Goal: Task Accomplishment & Management: Use online tool/utility

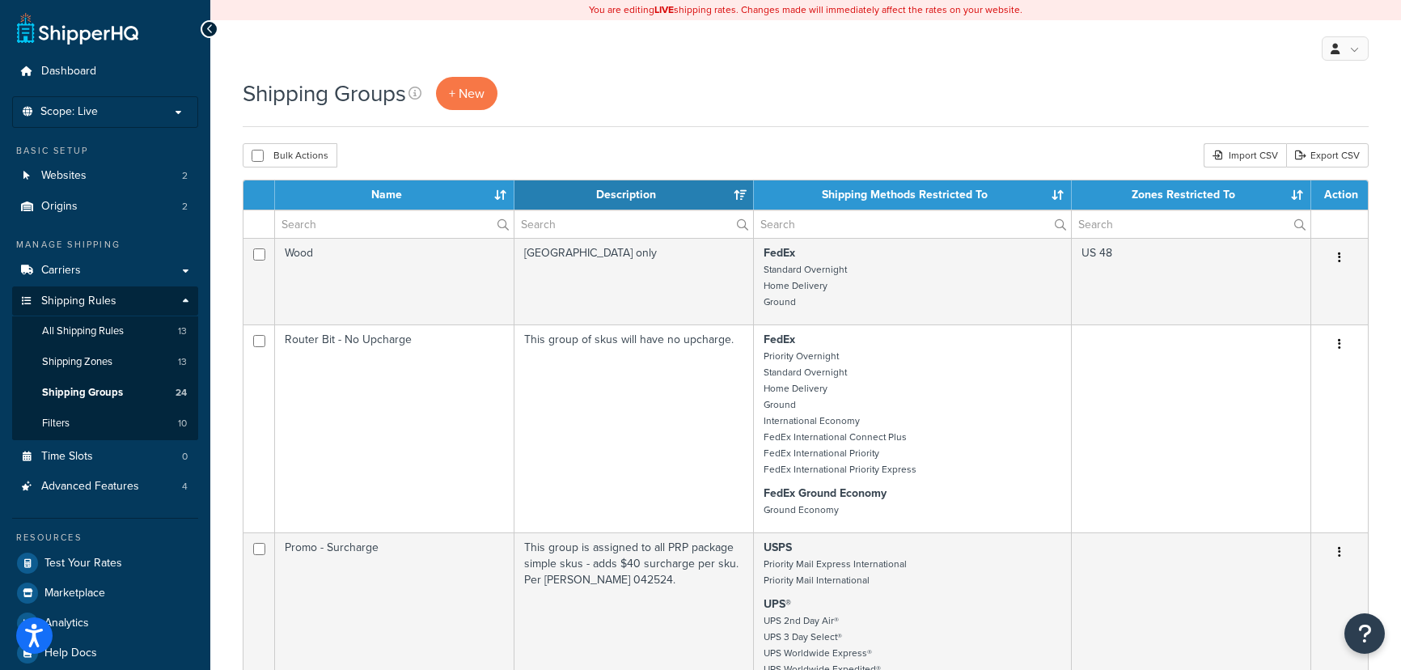
select select "15"
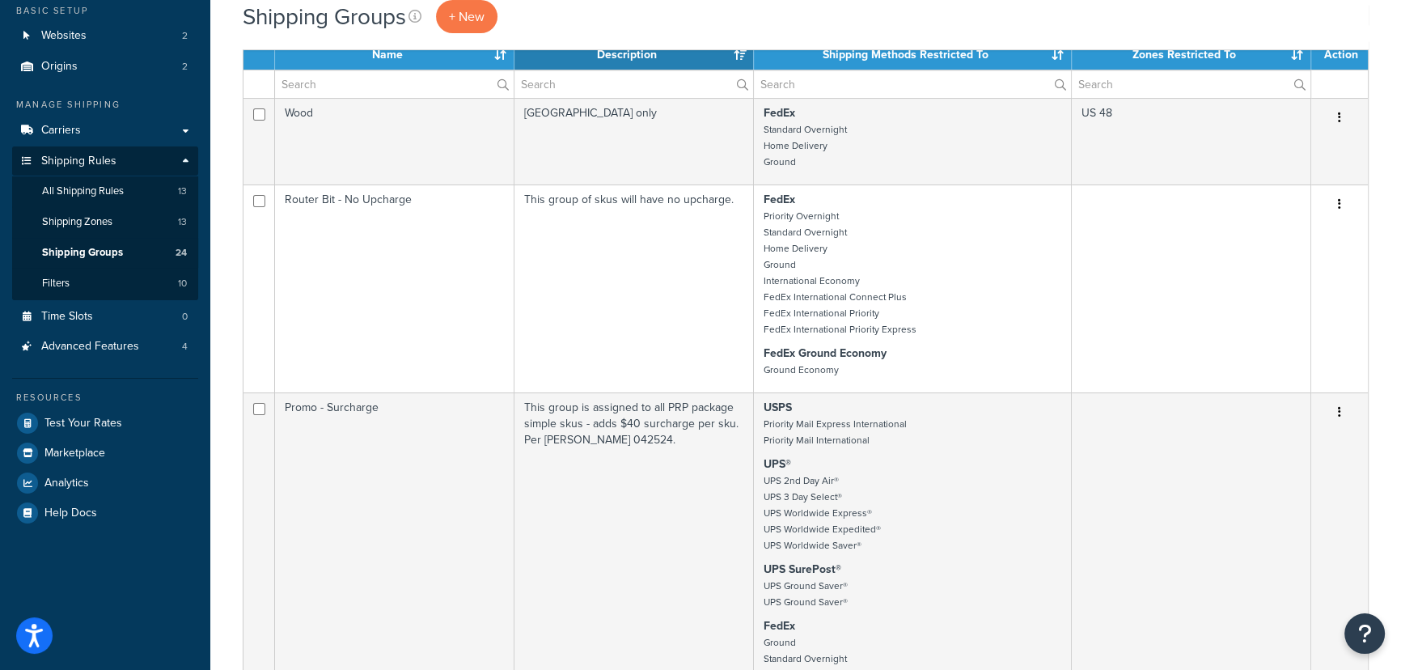
scroll to position [146, 0]
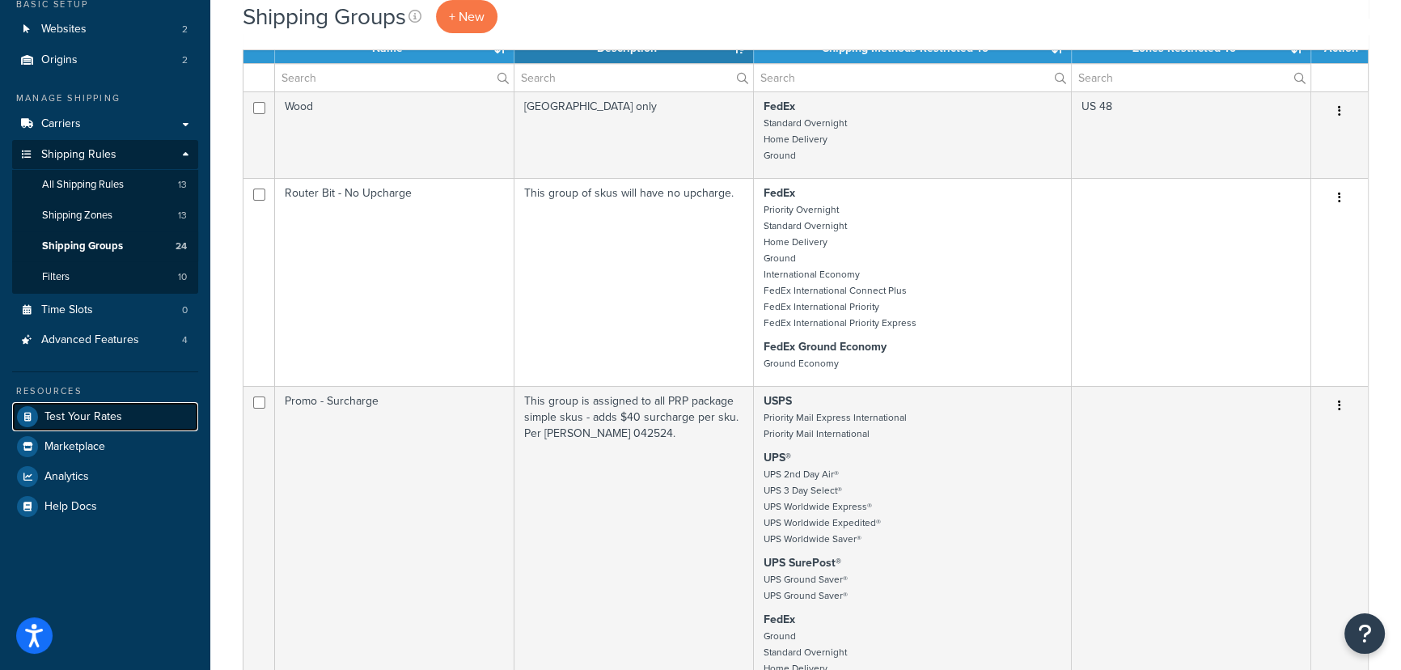
drag, startPoint x: 86, startPoint y: 408, endPoint x: 239, endPoint y: 415, distance: 153.8
click at [86, 410] on span "Test Your Rates" at bounding box center [83, 417] width 78 height 14
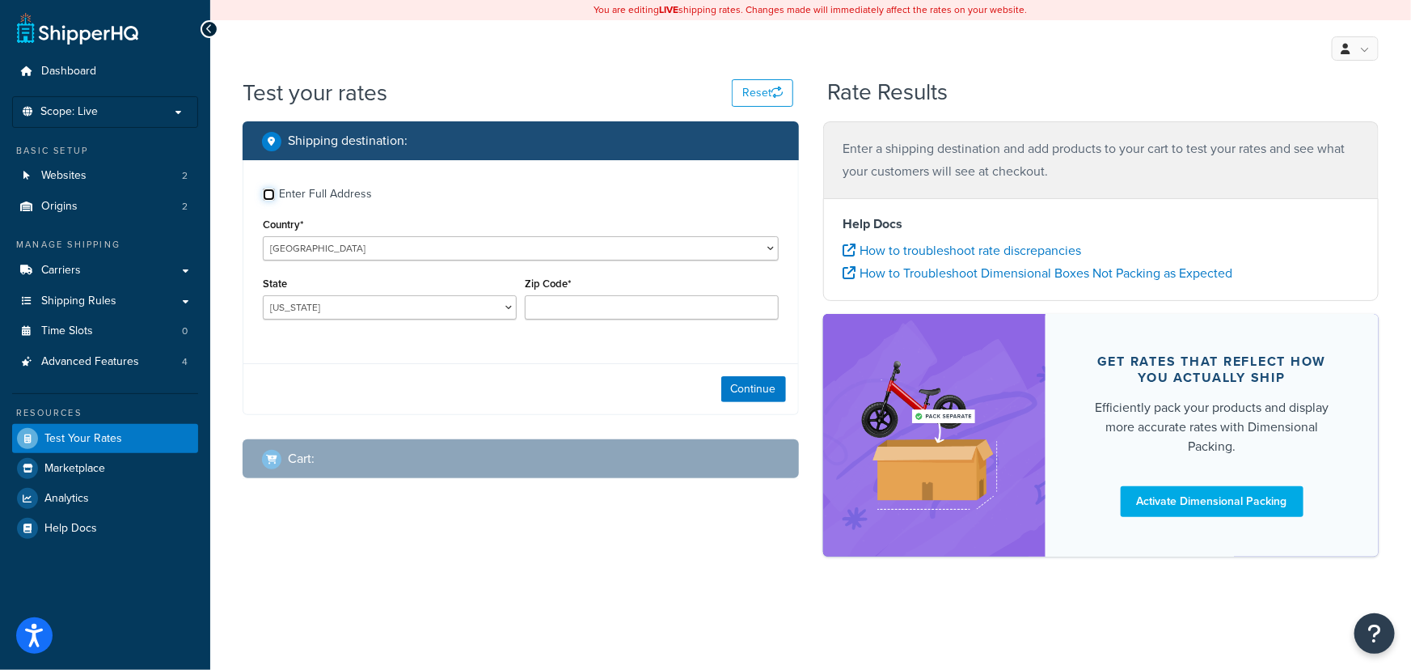
click at [269, 195] on input "Enter Full Address" at bounding box center [269, 194] width 12 height 12
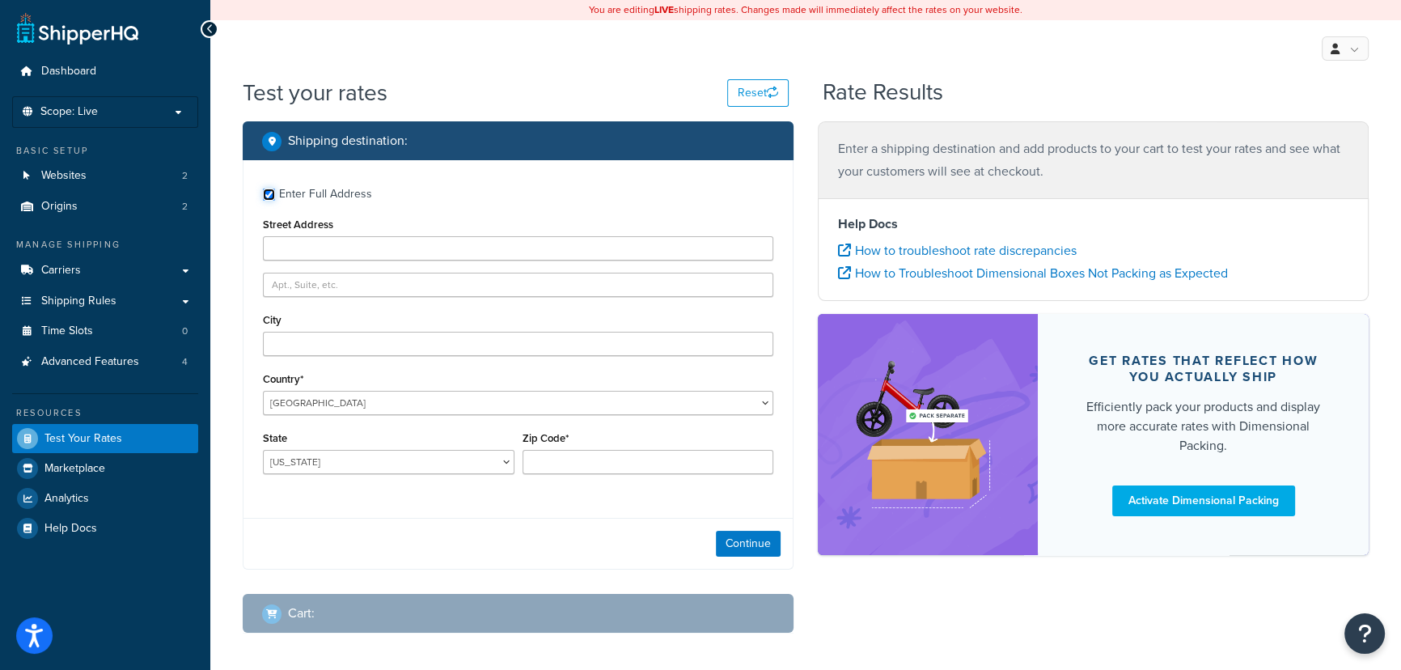
click at [269, 195] on input "Enter Full Address" at bounding box center [269, 194] width 12 height 12
checkbox input "false"
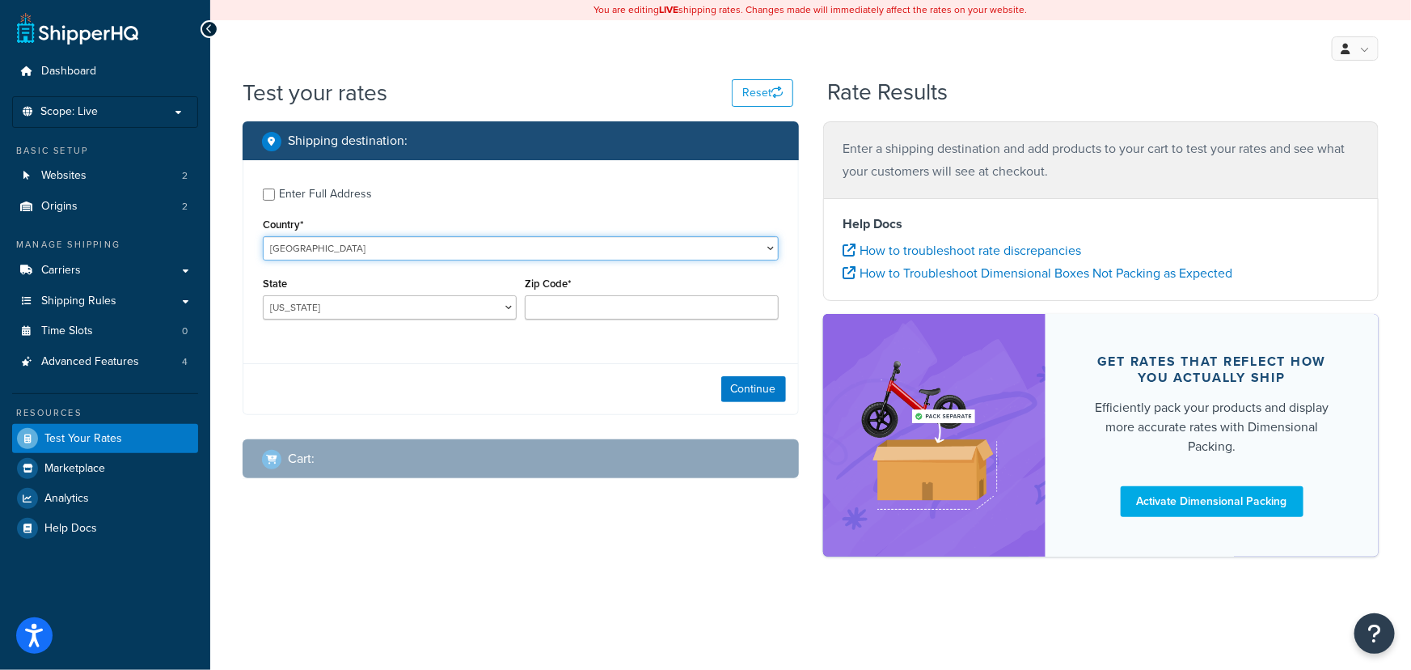
click at [304, 247] on select "[GEOGRAPHIC_DATA] [GEOGRAPHIC_DATA] [GEOGRAPHIC_DATA] [GEOGRAPHIC_DATA] [GEOGRA…" at bounding box center [521, 248] width 516 height 24
select select "JP"
click at [263, 237] on select "[GEOGRAPHIC_DATA] [GEOGRAPHIC_DATA] [GEOGRAPHIC_DATA] [GEOGRAPHIC_DATA] [GEOGRA…" at bounding box center [521, 248] width 516 height 24
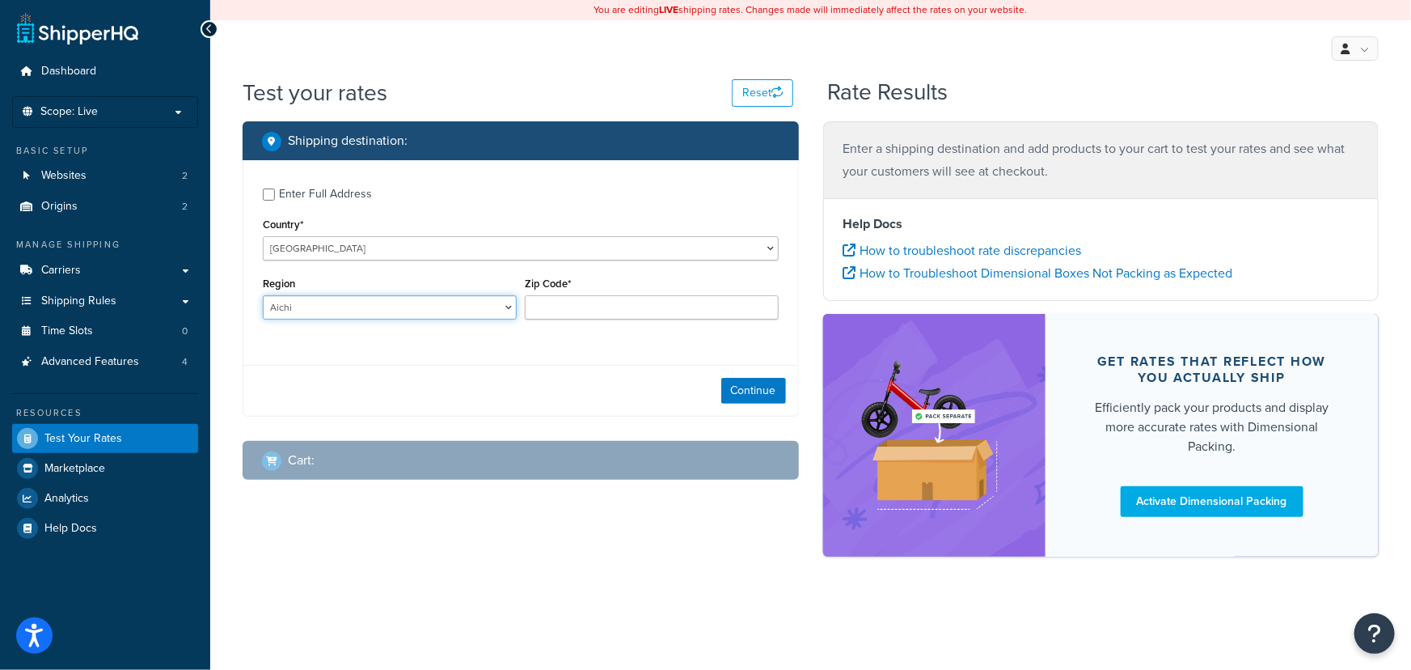
click at [361, 314] on select "[PERSON_NAME] [PERSON_NAME][GEOGRAPHIC_DATA] [GEOGRAPHIC_DATA] Fukui [GEOGRAPHI…" at bounding box center [390, 307] width 254 height 24
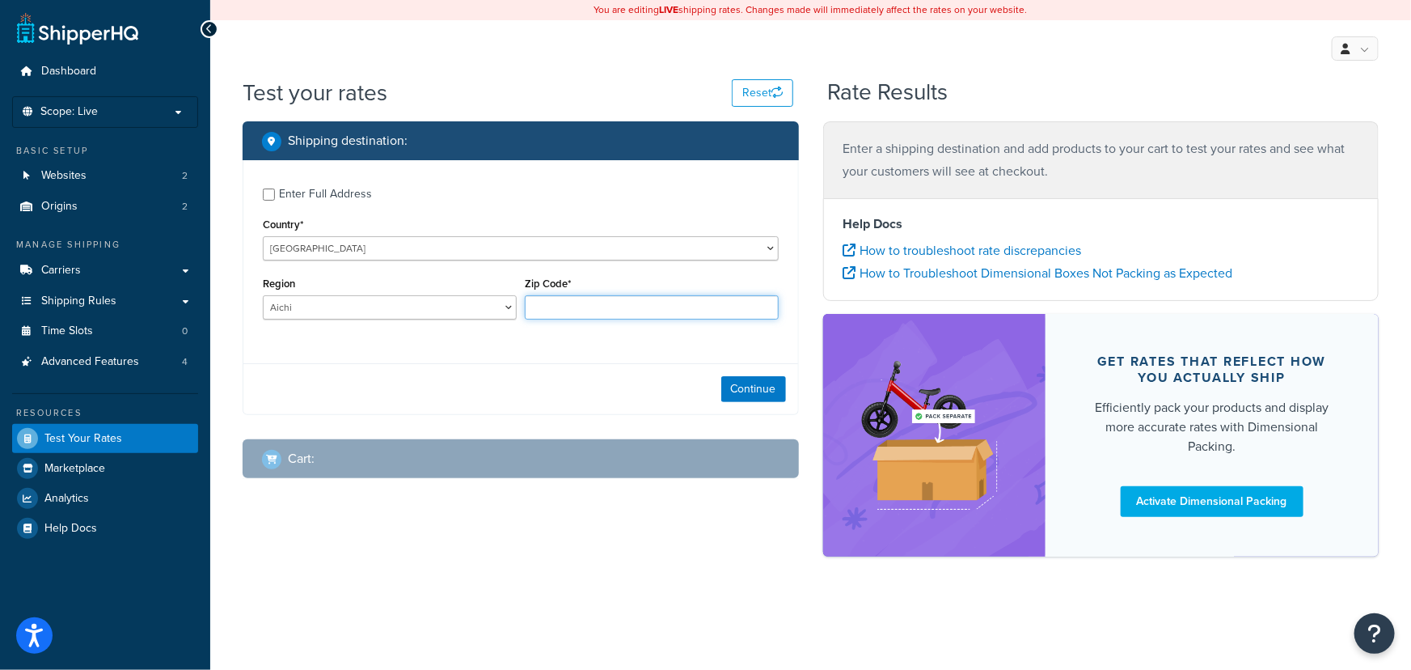
click at [638, 311] on input "Zip Code*" at bounding box center [652, 307] width 254 height 24
click at [470, 311] on select "[PERSON_NAME] [PERSON_NAME][GEOGRAPHIC_DATA] [GEOGRAPHIC_DATA] Fukui [GEOGRAPHI…" at bounding box center [390, 307] width 254 height 24
select select "13"
click at [263, 297] on select "[PERSON_NAME] [PERSON_NAME][GEOGRAPHIC_DATA] [GEOGRAPHIC_DATA] Fukui [GEOGRAPHI…" at bounding box center [390, 307] width 254 height 24
click at [552, 294] on div "Zip Code*" at bounding box center [652, 296] width 254 height 47
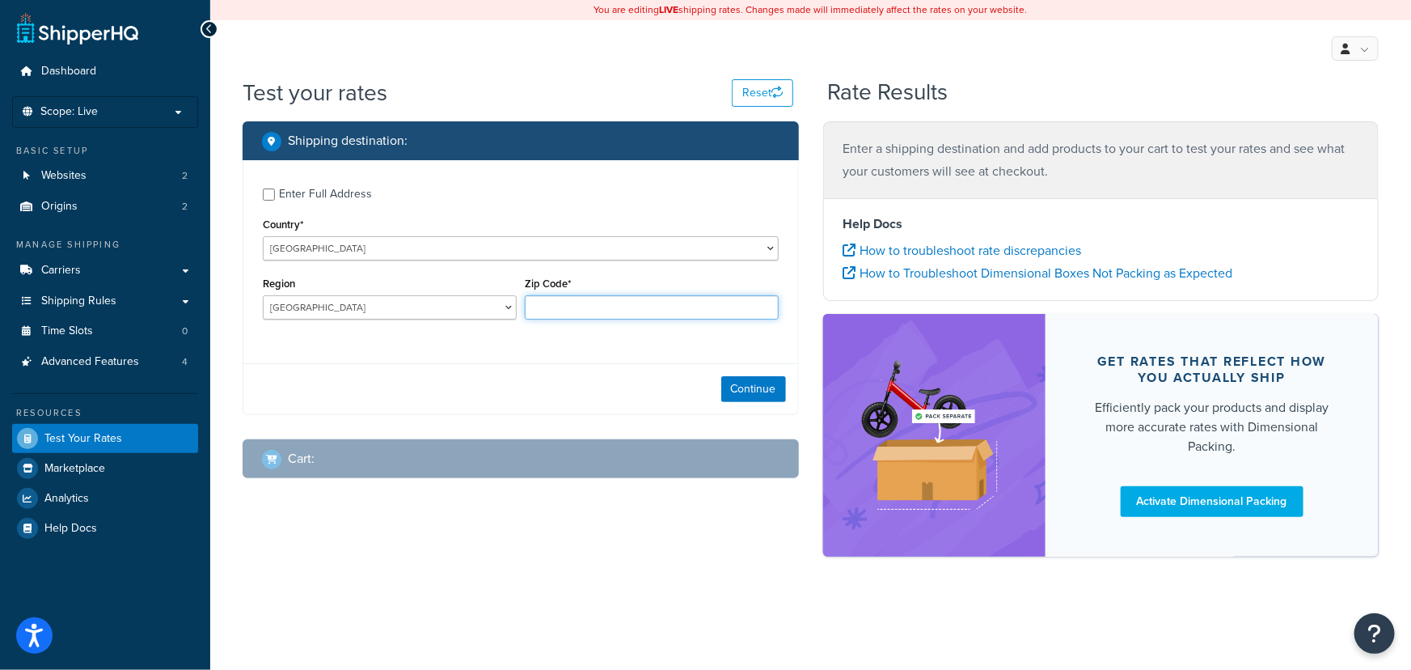
click at [558, 299] on input "Zip Code*" at bounding box center [652, 307] width 254 height 24
paste input "183-0031"
type input "183-0031"
click at [757, 387] on button "Continue" at bounding box center [753, 389] width 65 height 26
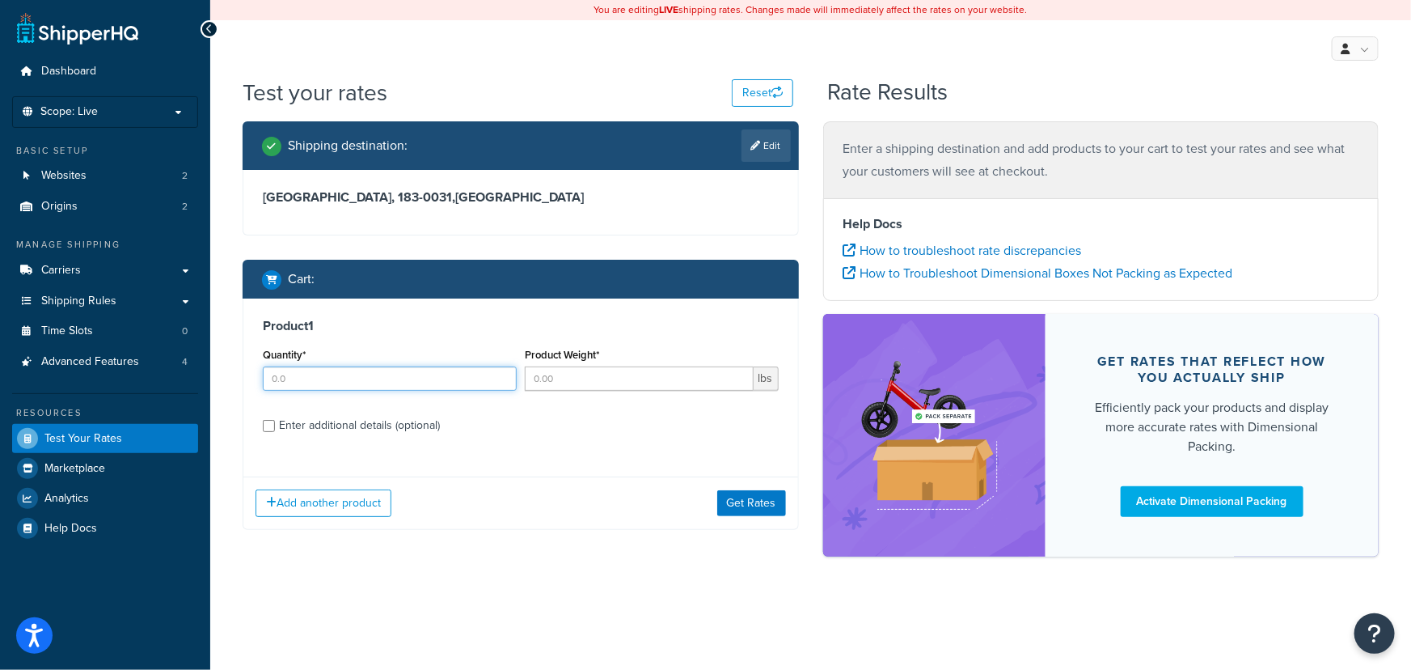
click at [395, 383] on input "Quantity*" at bounding box center [390, 378] width 254 height 24
type input "1"
type input "10"
click at [776, 494] on button "Get Rates" at bounding box center [751, 503] width 69 height 26
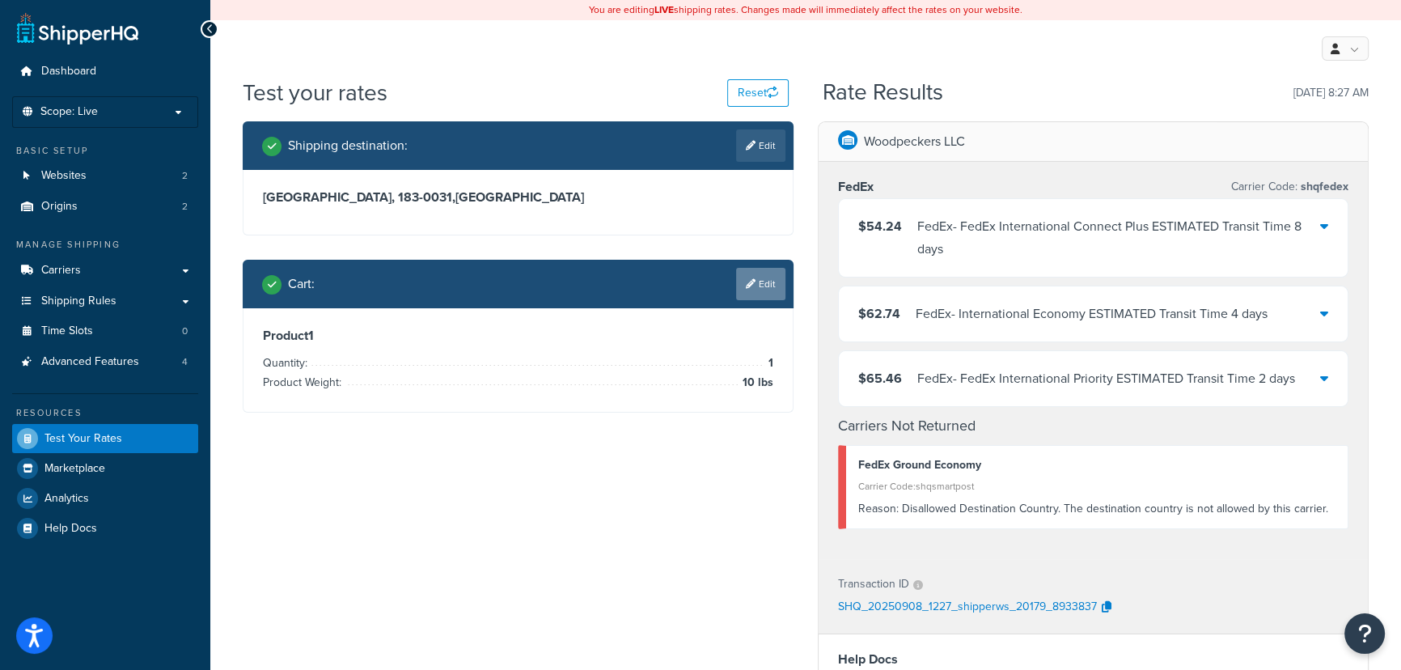
click at [772, 280] on link "Edit" at bounding box center [760, 284] width 49 height 32
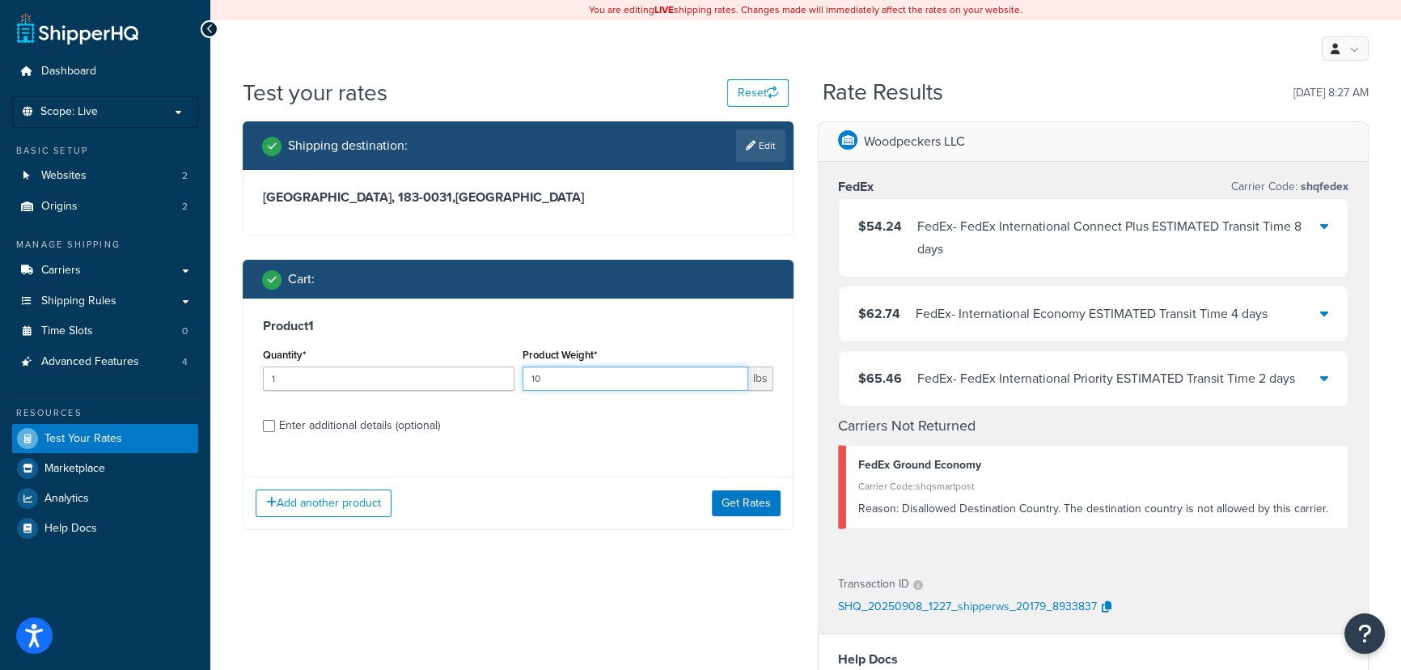
click at [560, 376] on input "10" at bounding box center [635, 378] width 226 height 24
drag, startPoint x: 560, startPoint y: 376, endPoint x: 528, endPoint y: 383, distance: 32.2
click at [528, 383] on input "10" at bounding box center [635, 378] width 226 height 24
type input "15"
click at [770, 503] on button "Get Rates" at bounding box center [746, 503] width 69 height 26
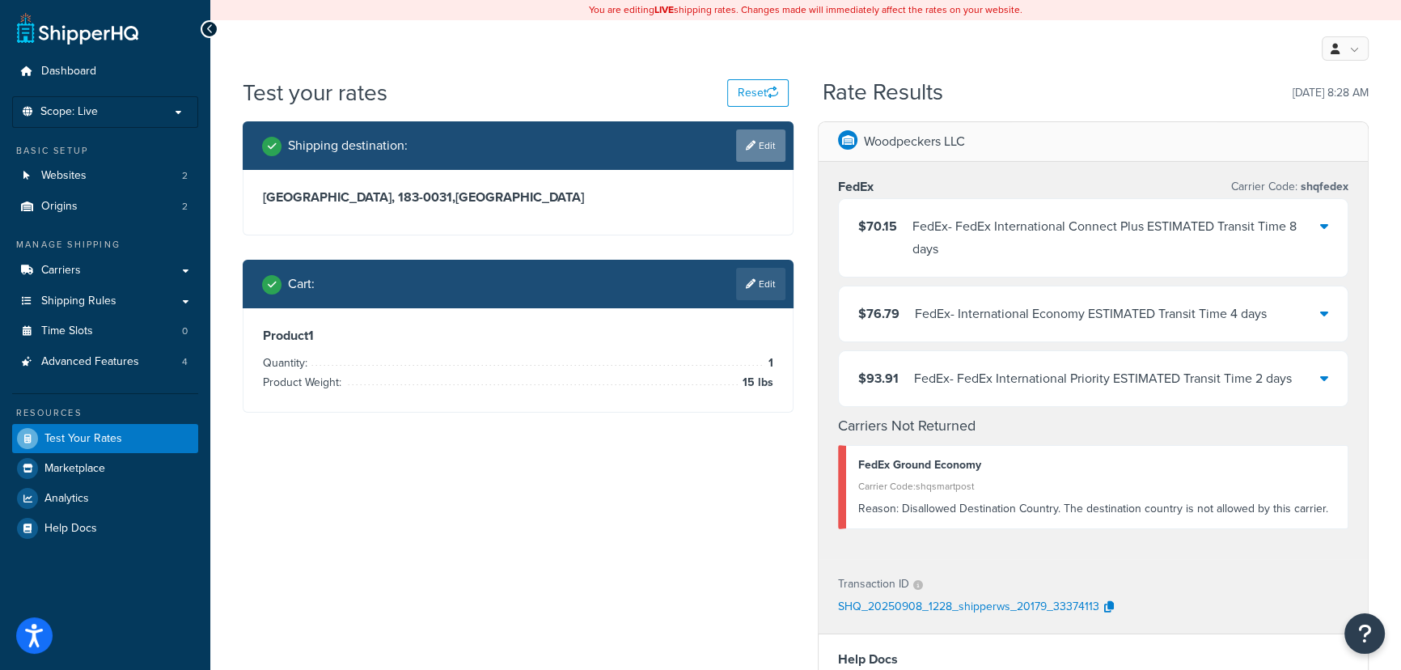
click at [751, 150] on icon at bounding box center [751, 146] width 10 height 10
select select "JP"
select select "13"
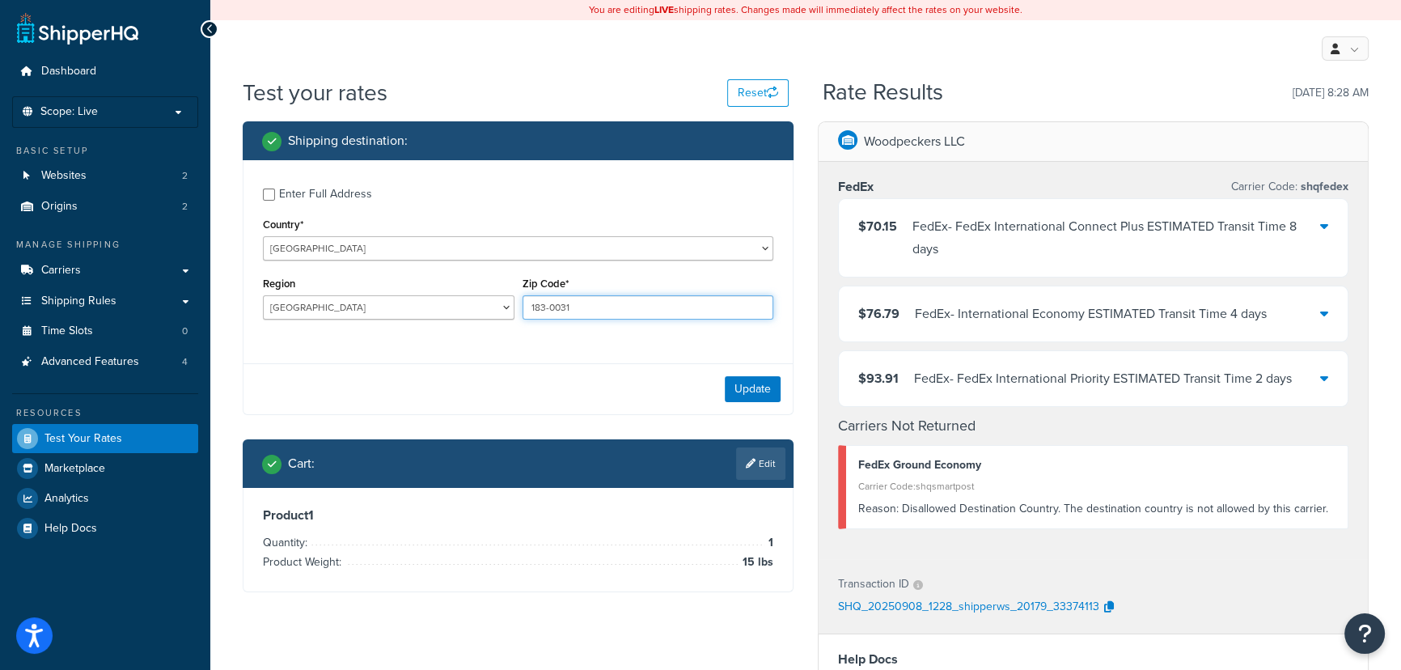
drag, startPoint x: 604, startPoint y: 299, endPoint x: 531, endPoint y: 307, distance: 73.2
click at [531, 307] on input "183-0031" at bounding box center [648, 307] width 252 height 24
